Goal: Task Accomplishment & Management: Manage account settings

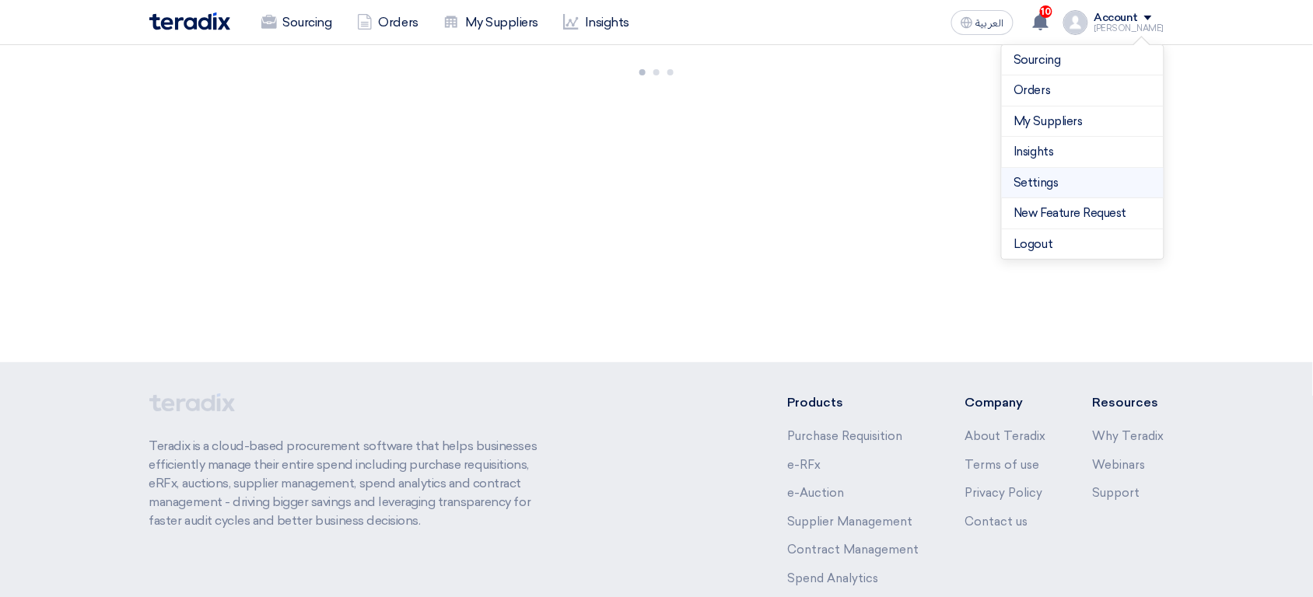
click at [1049, 187] on link "Settings" at bounding box center [1082, 183] width 137 height 18
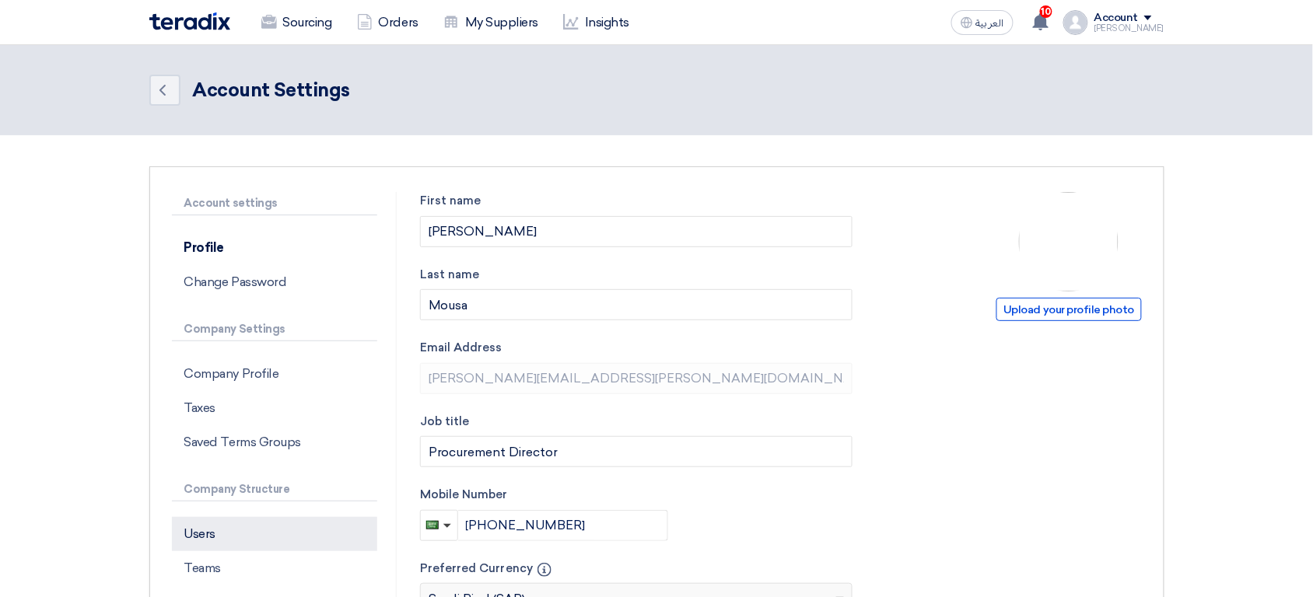
click at [236, 543] on p "Users" at bounding box center [274, 534] width 205 height 34
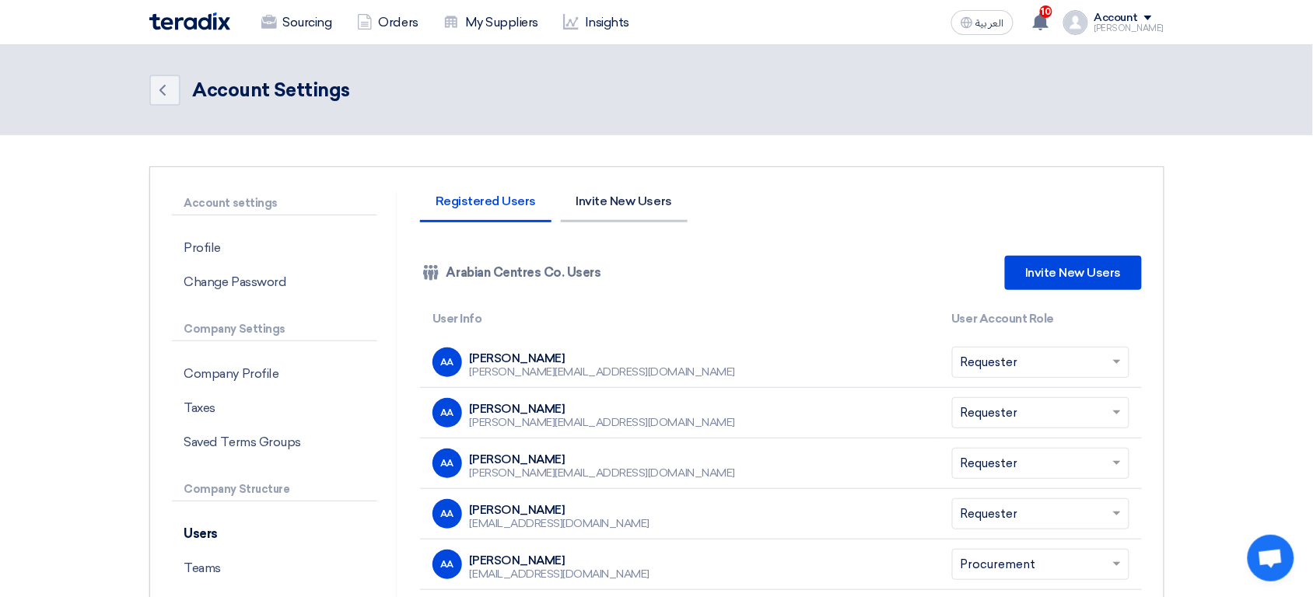
click at [637, 206] on li "Invite New Users" at bounding box center [624, 208] width 127 height 27
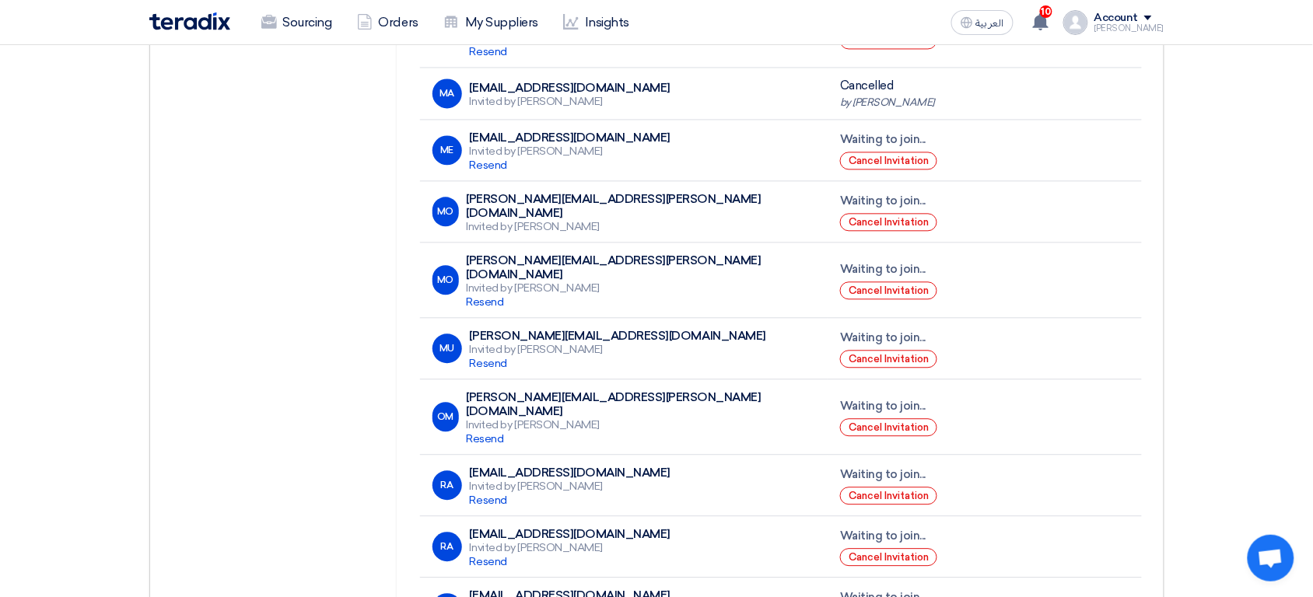
scroll to position [968, 0]
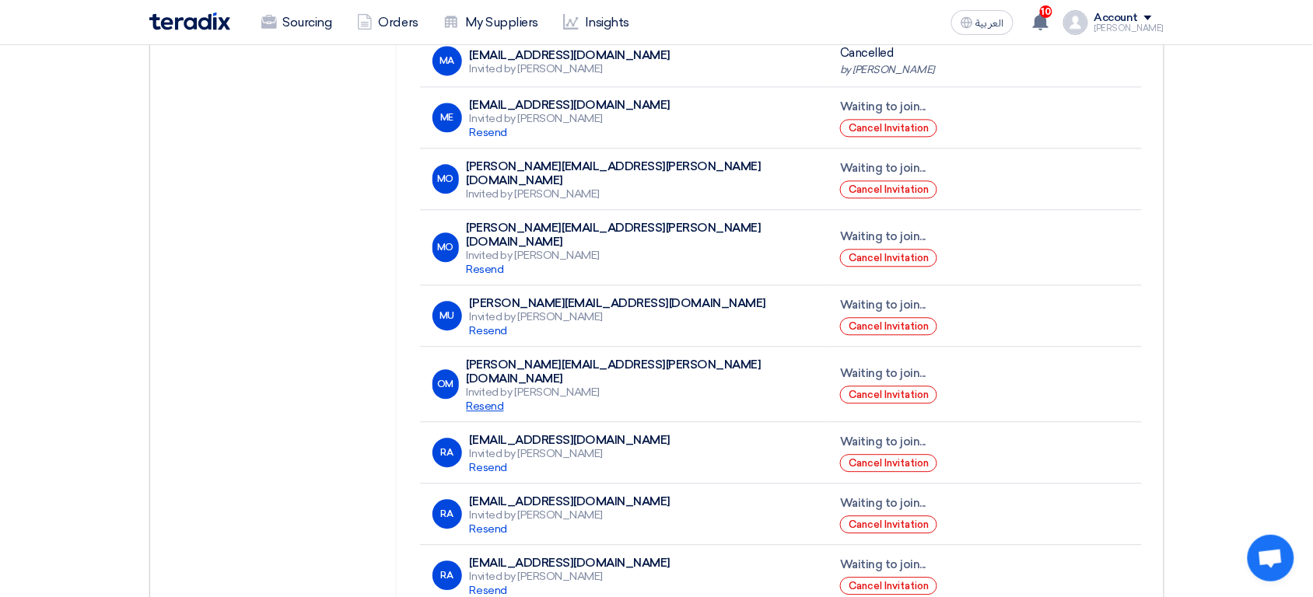
click at [502, 400] on span "Resend" at bounding box center [485, 406] width 37 height 13
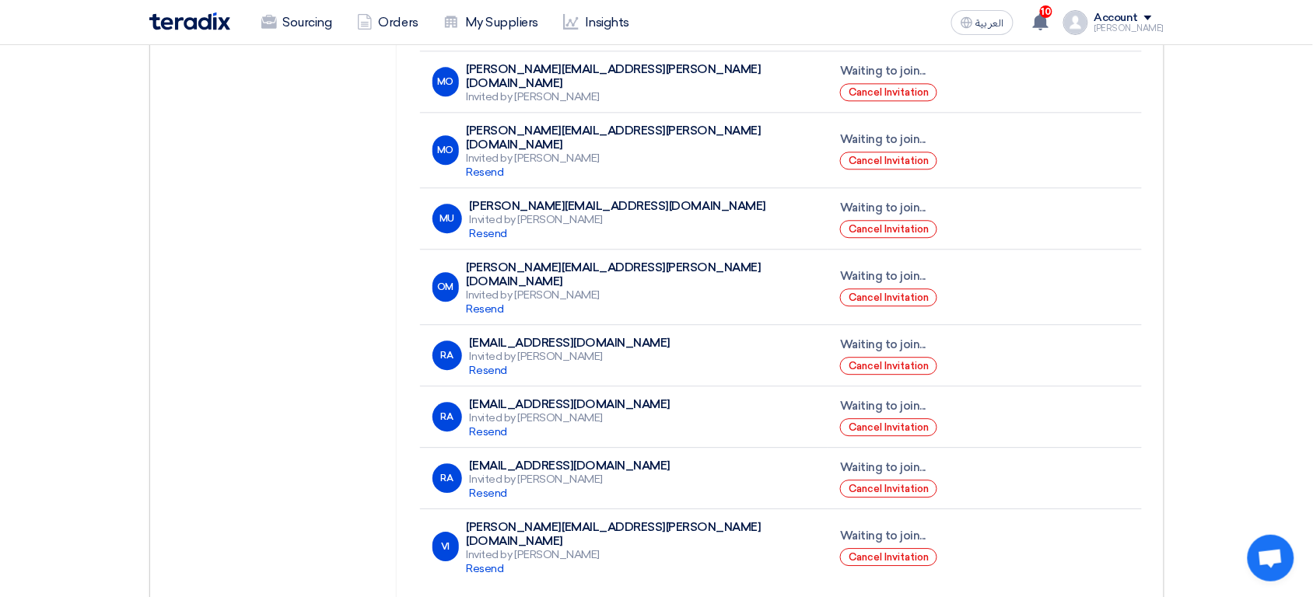
scroll to position [1079, 0]
